Goal: Submit feedback/report problem: Submit feedback/report problem

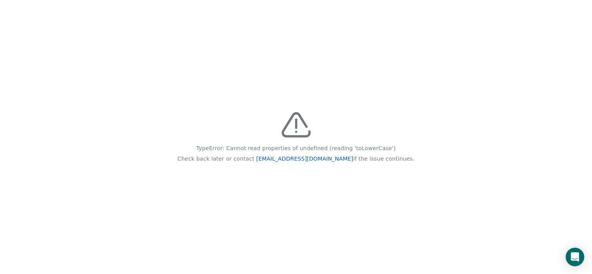
click at [281, 158] on link "[EMAIL_ADDRESS][DOMAIN_NAME]" at bounding box center [304, 159] width 97 height 6
click at [274, 165] on div "TypeError: Cannot read properties of undefined (reading 'toLowerCase') Check ba…" at bounding box center [296, 137] width 592 height 274
drag, startPoint x: 273, startPoint y: 159, endPoint x: 331, endPoint y: 158, distance: 58.8
click at [331, 158] on p "Check back later or contact [EMAIL_ADDRESS][DOMAIN_NAME] if the issue continues." at bounding box center [295, 159] width 237 height 10
drag, startPoint x: 331, startPoint y: 156, endPoint x: 305, endPoint y: 160, distance: 26.2
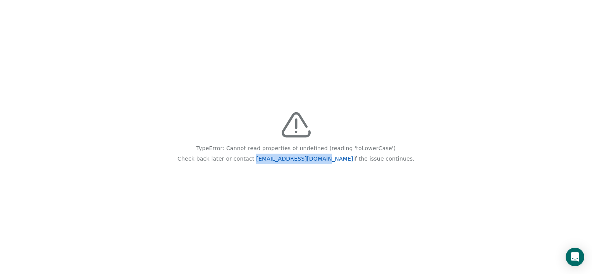
copy link "[EMAIL_ADDRESS][DOMAIN_NAME]"
